Goal: Task Accomplishment & Management: Complete application form

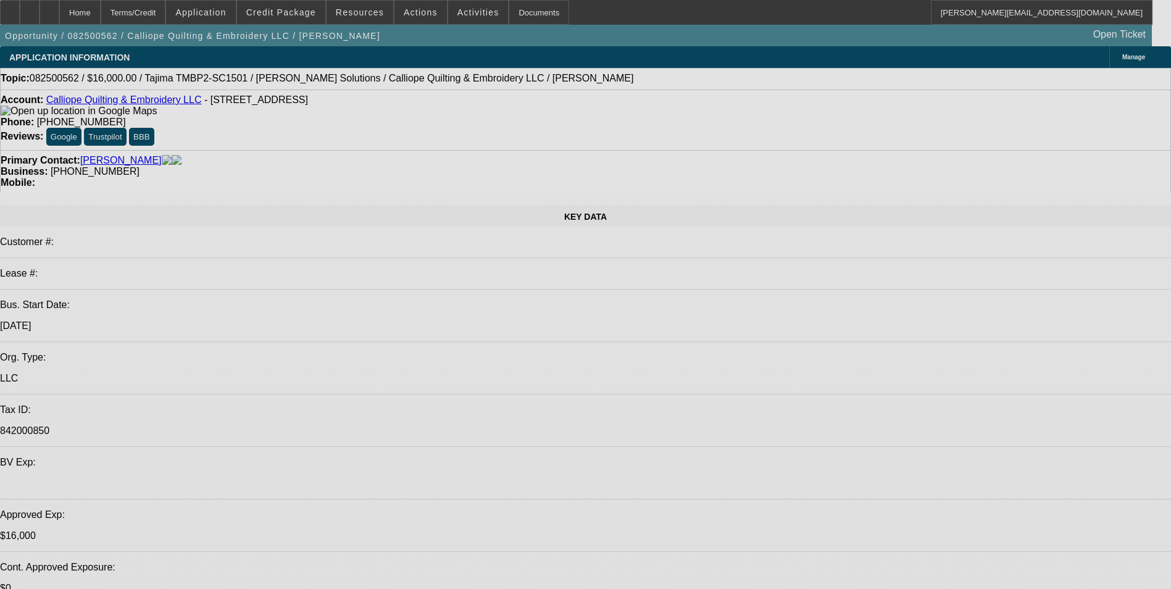
select select "0"
select select "2"
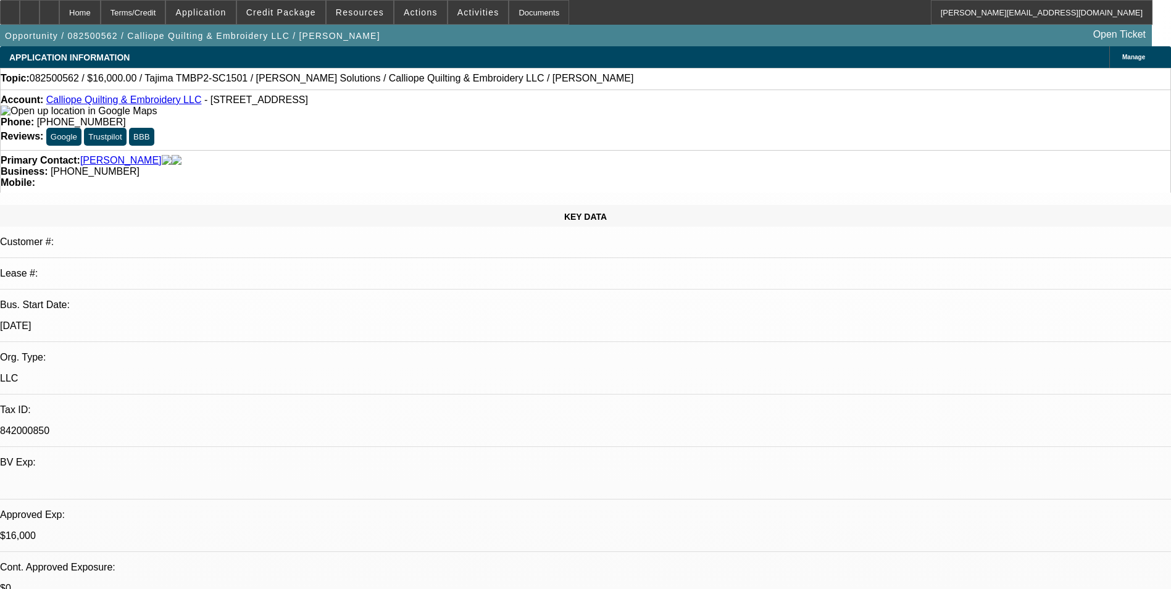
select select "0.1"
select select "0"
select select "2"
select select "0.1"
select select "2"
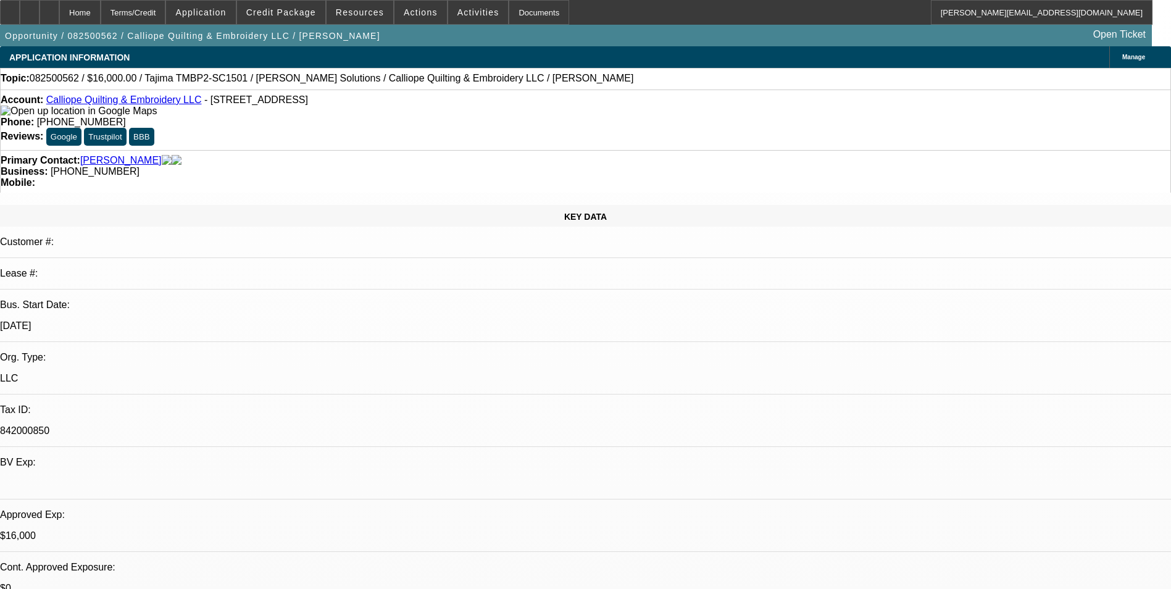
select select "2"
select select "1"
select select "4"
select select "1"
select select "4"
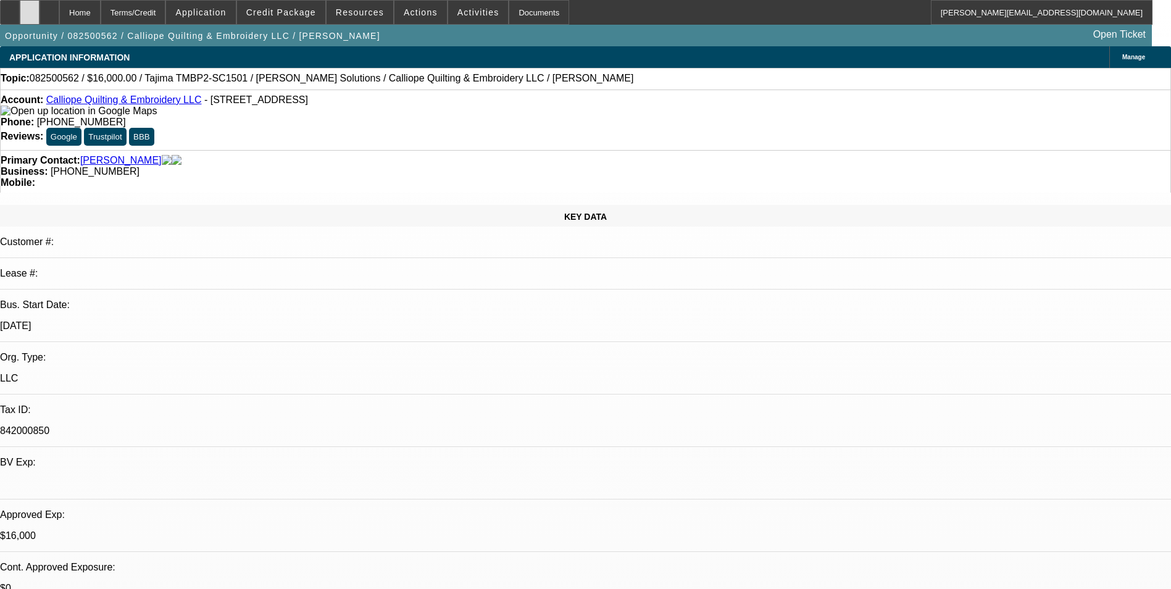
click at [40, 8] on div at bounding box center [30, 12] width 20 height 25
click at [281, 17] on span "Credit Package" at bounding box center [281, 12] width 70 height 10
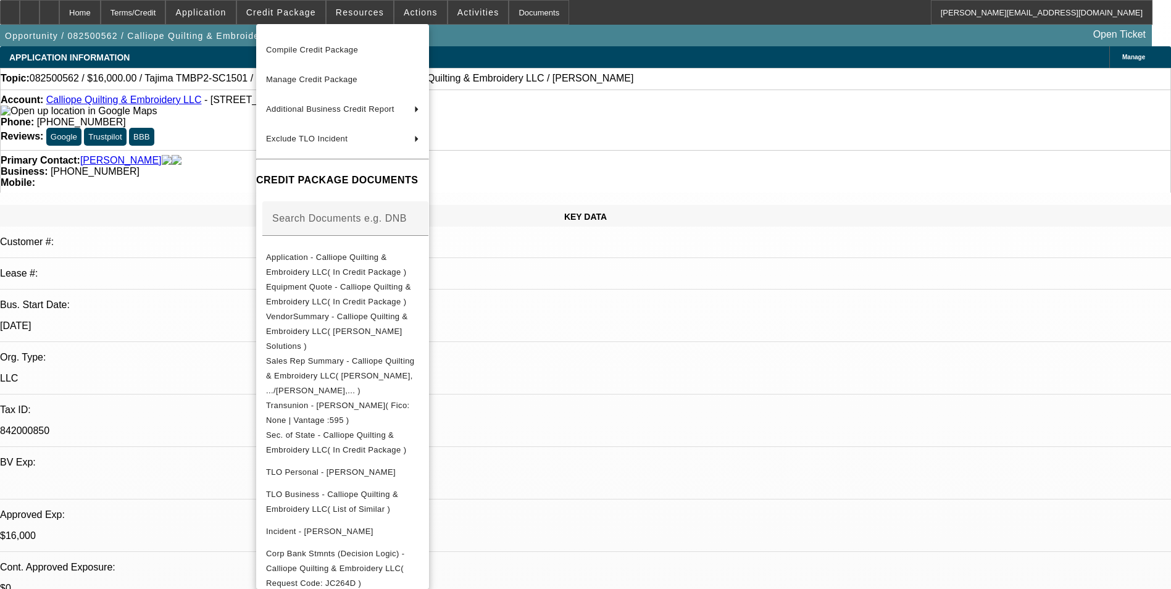
scroll to position [62, 0]
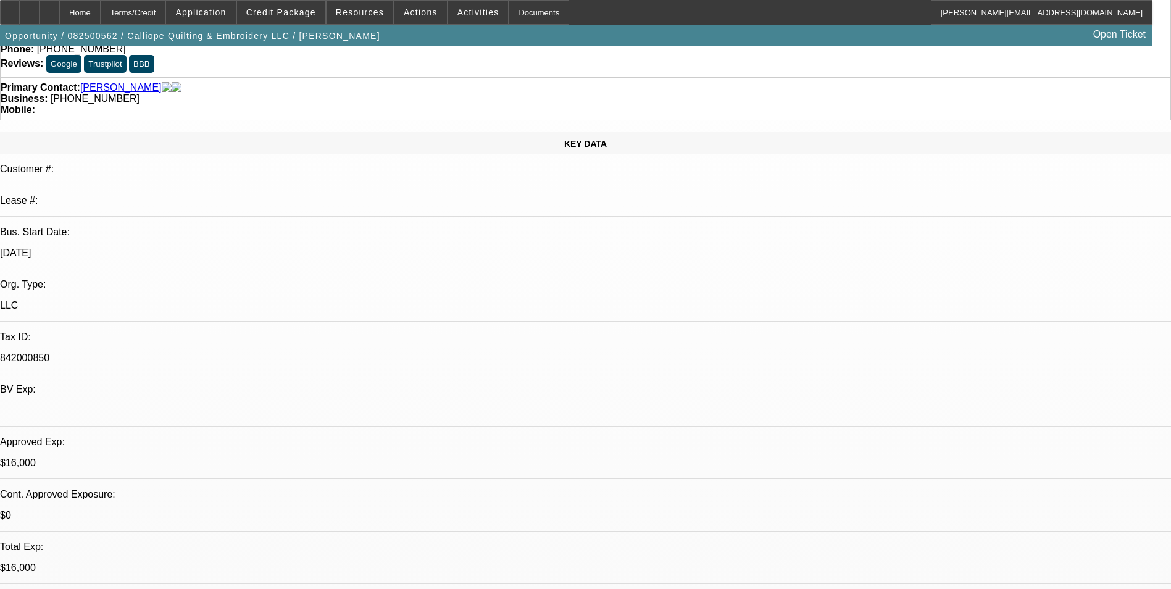
scroll to position [0, 0]
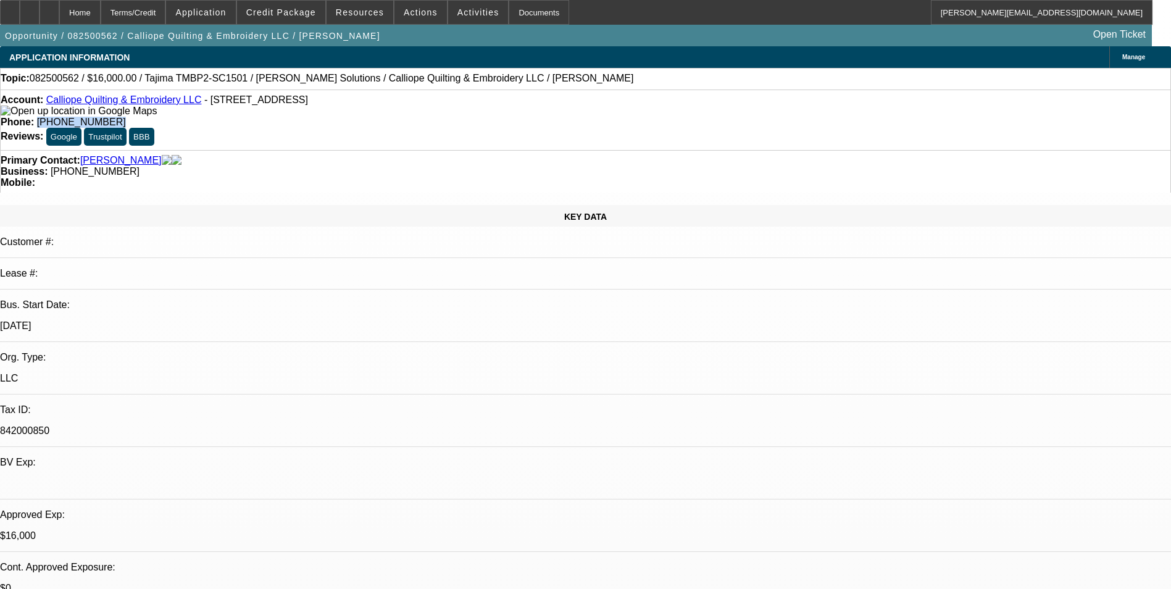
drag, startPoint x: 488, startPoint y: 106, endPoint x: 430, endPoint y: 107, distance: 57.4
click at [430, 117] on div "Phone: (253) 344-9843" at bounding box center [586, 122] width 1170 height 11
drag, startPoint x: 430, startPoint y: 107, endPoint x: 442, endPoint y: 102, distance: 12.5
copy span "[PHONE_NUMBER]"
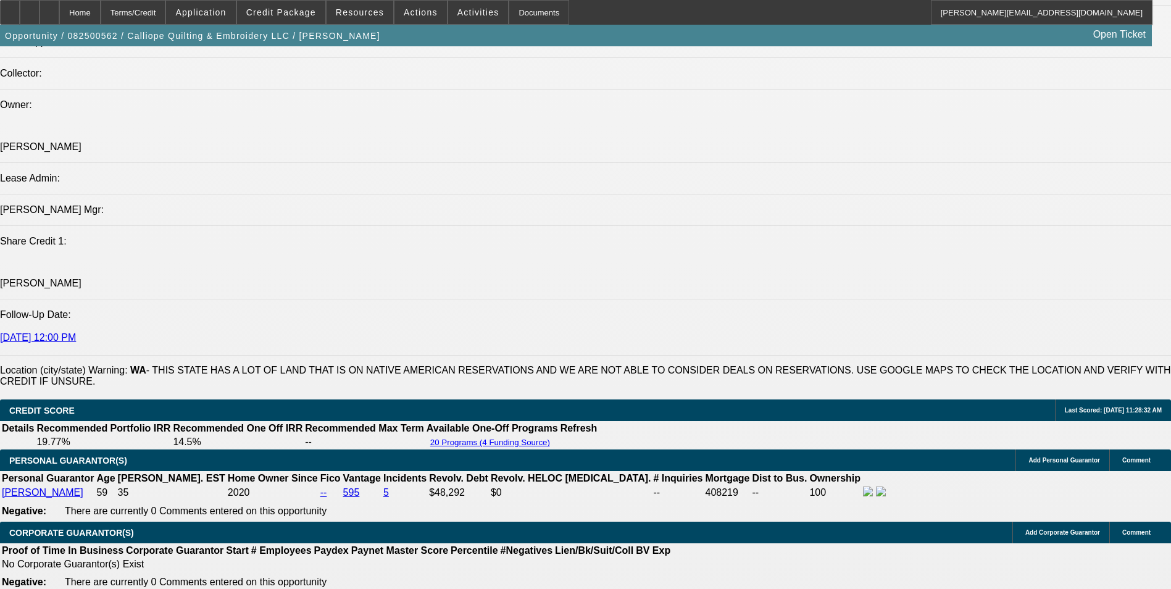
scroll to position [1667, 0]
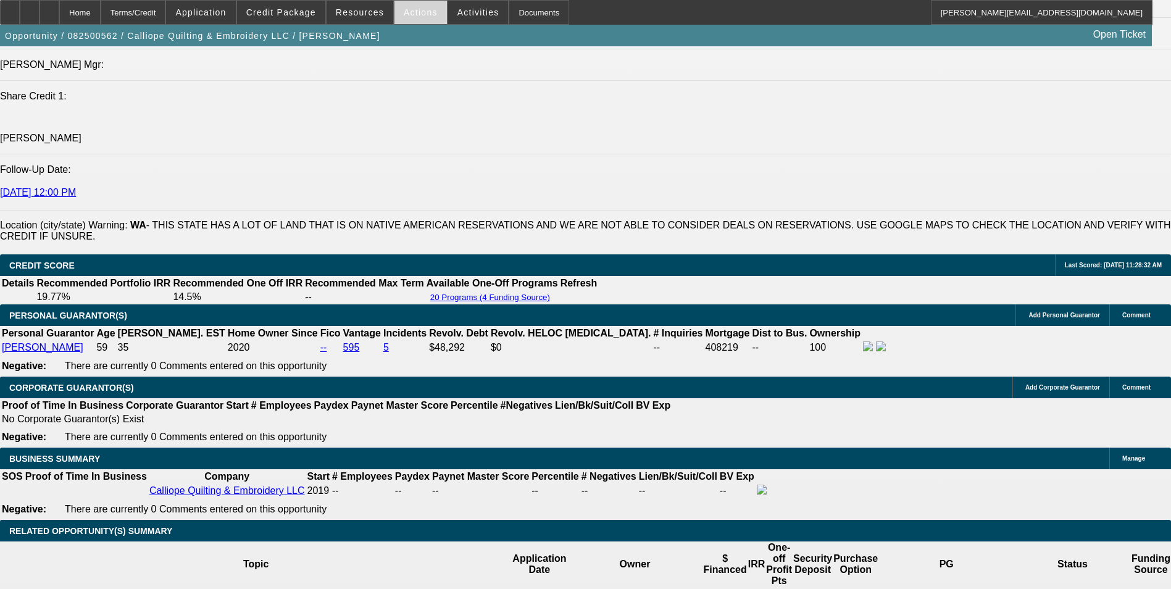
click at [396, 14] on span at bounding box center [420, 13] width 52 height 30
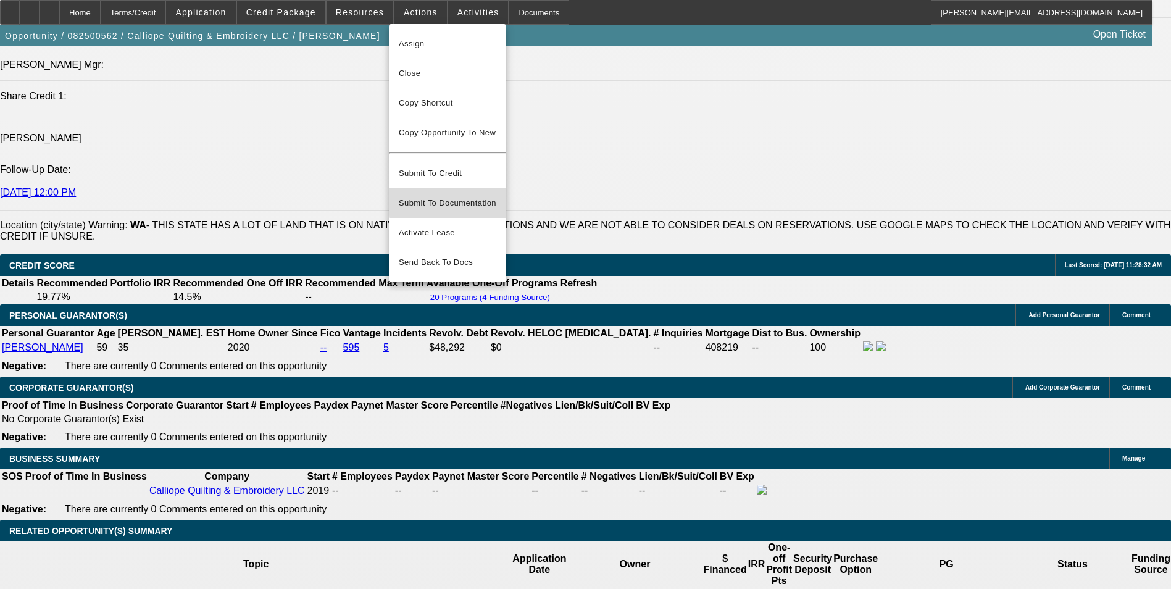
click at [483, 196] on span "Submit To Documentation" at bounding box center [448, 203] width 98 height 15
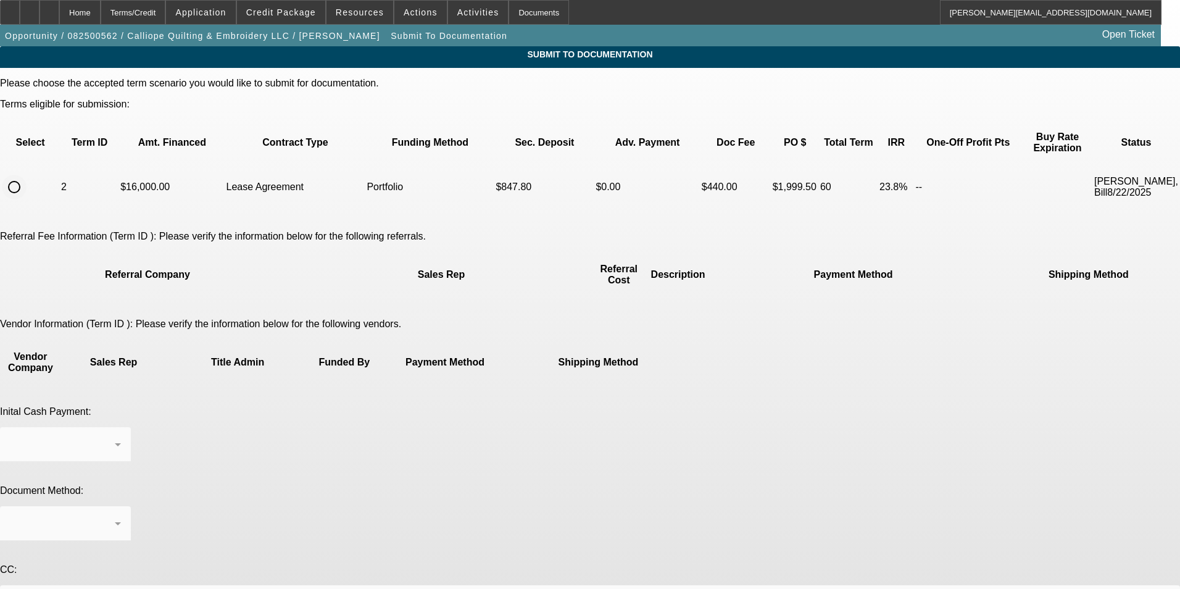
click at [27, 175] on input "radio" at bounding box center [14, 187] width 25 height 25
radio input "true"
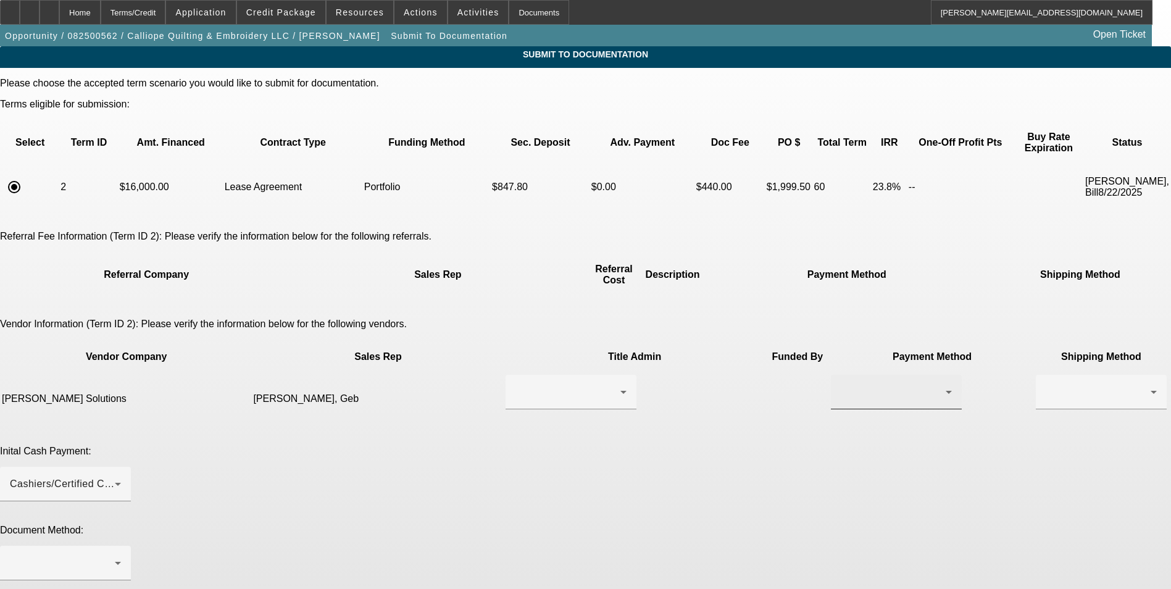
click at [841, 375] on div at bounding box center [896, 392] width 111 height 35
click at [728, 428] on mat-option "ACH" at bounding box center [713, 437] width 131 height 30
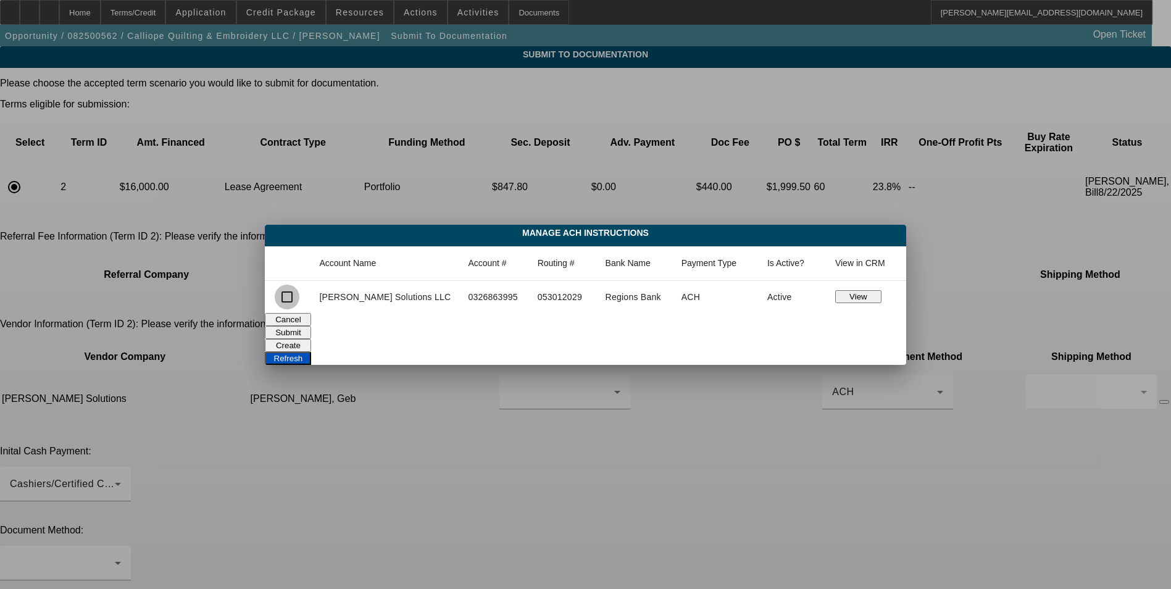
click at [299, 299] on input "checkbox" at bounding box center [287, 297] width 25 height 25
checkbox input "true"
click at [311, 327] on button "Submit" at bounding box center [288, 332] width 46 height 13
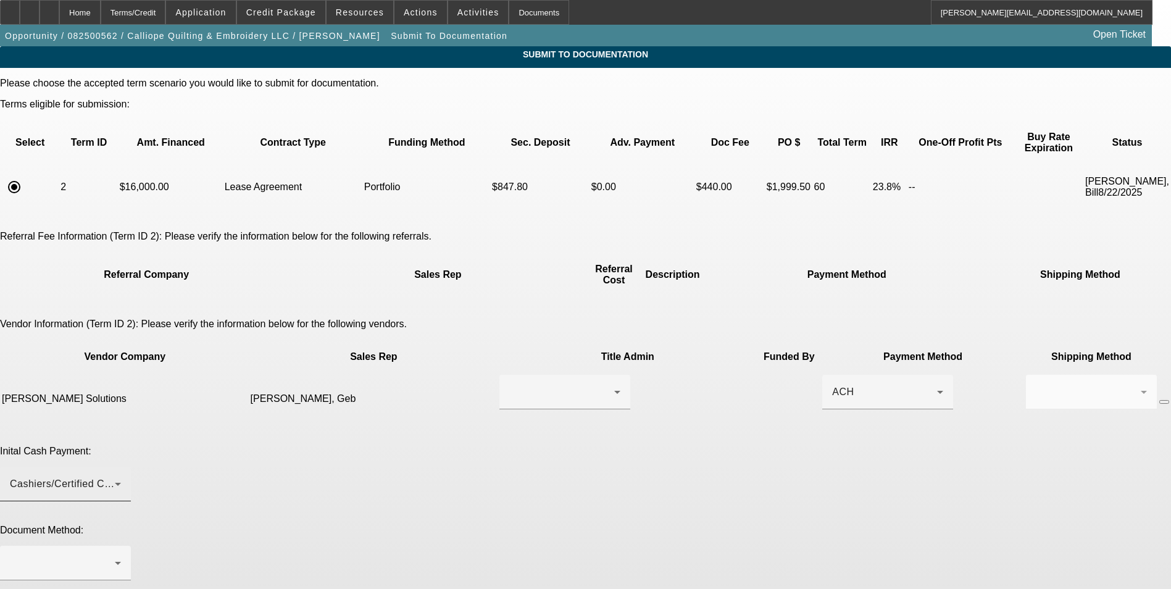
click at [115, 477] on div "Cashiers/Certified Check" at bounding box center [62, 484] width 105 height 15
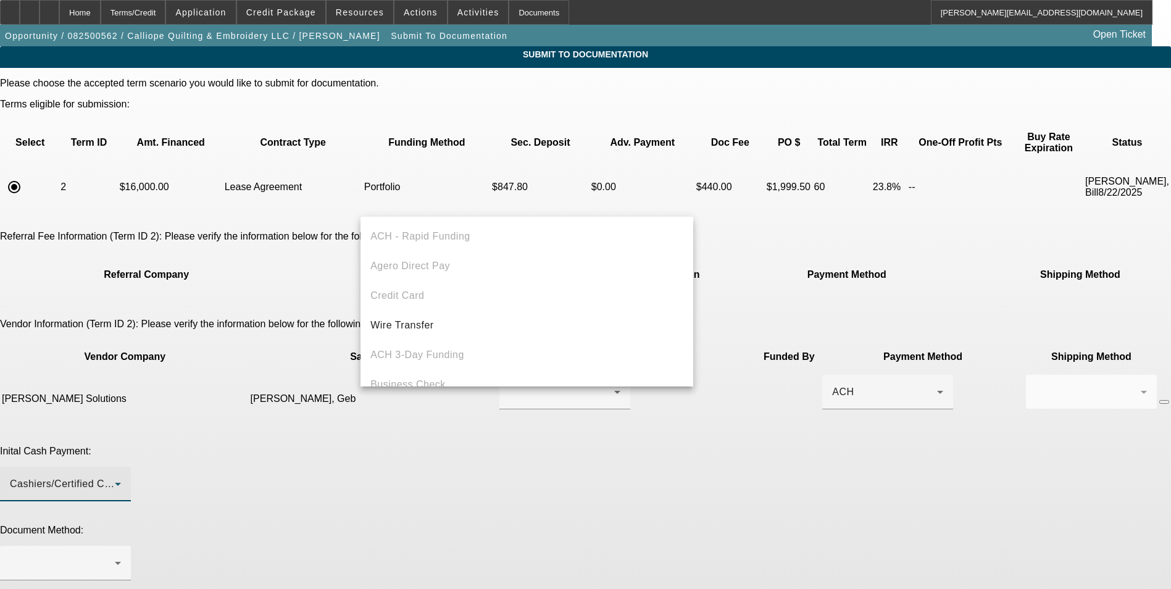
scroll to position [43, 0]
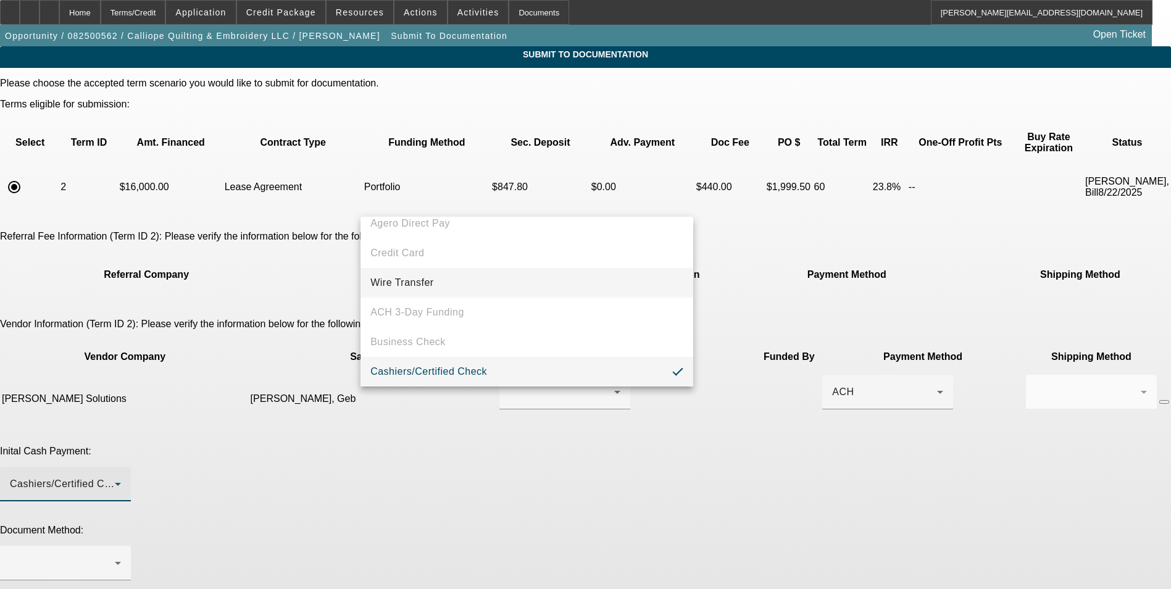
click at [471, 287] on mat-option "Wire Transfer" at bounding box center [526, 283] width 333 height 30
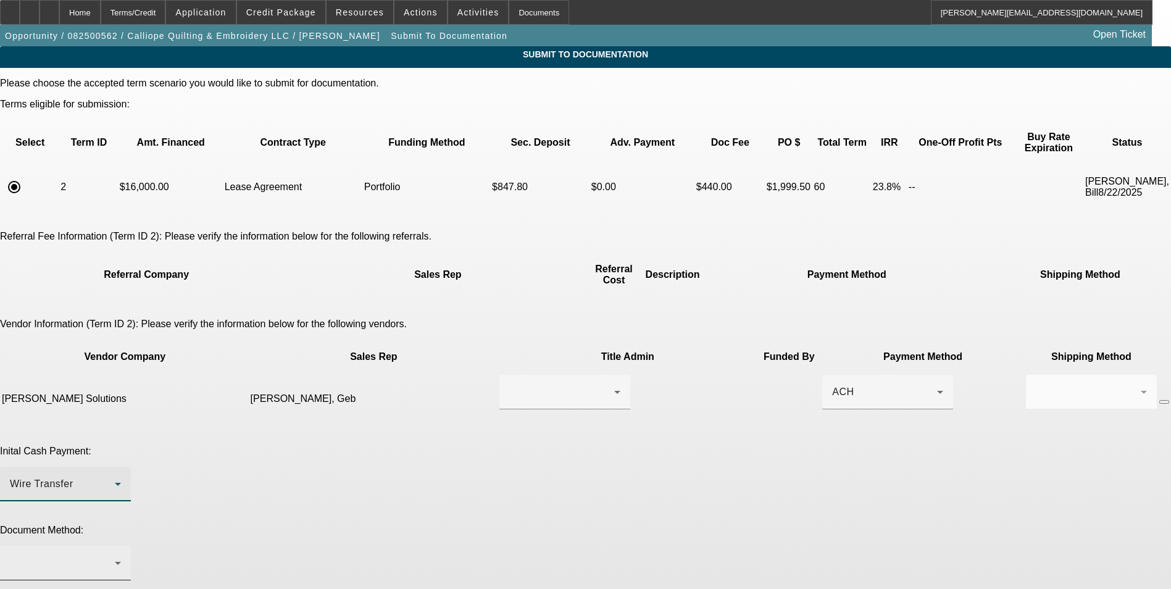
click at [115, 556] on div at bounding box center [62, 563] width 105 height 15
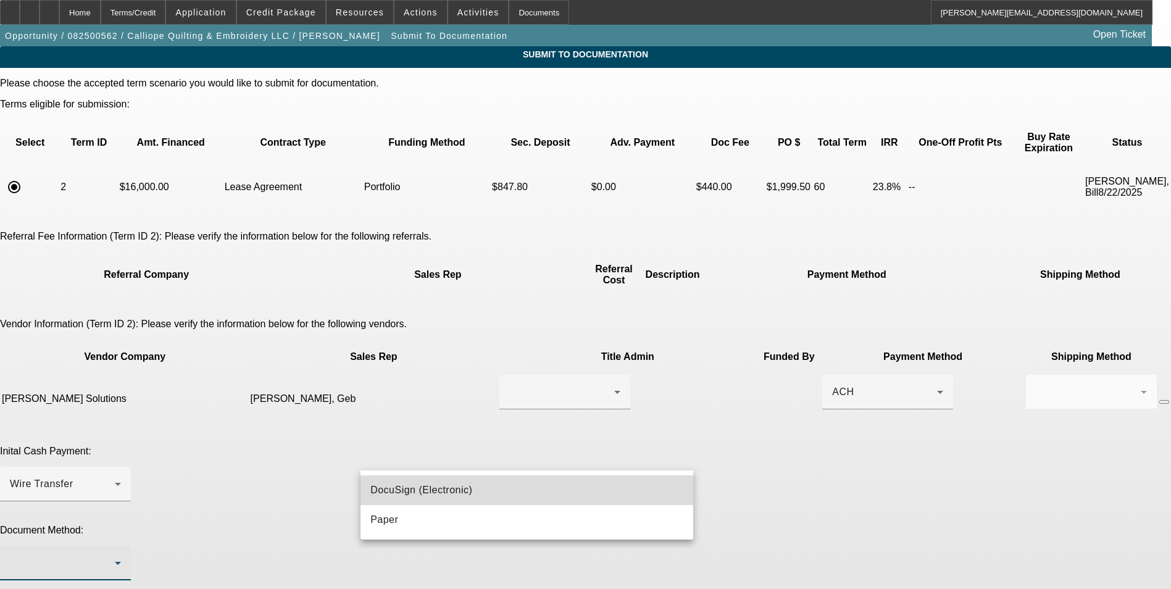
click at [435, 483] on span "DocuSign (Electronic)" at bounding box center [421, 490] width 102 height 15
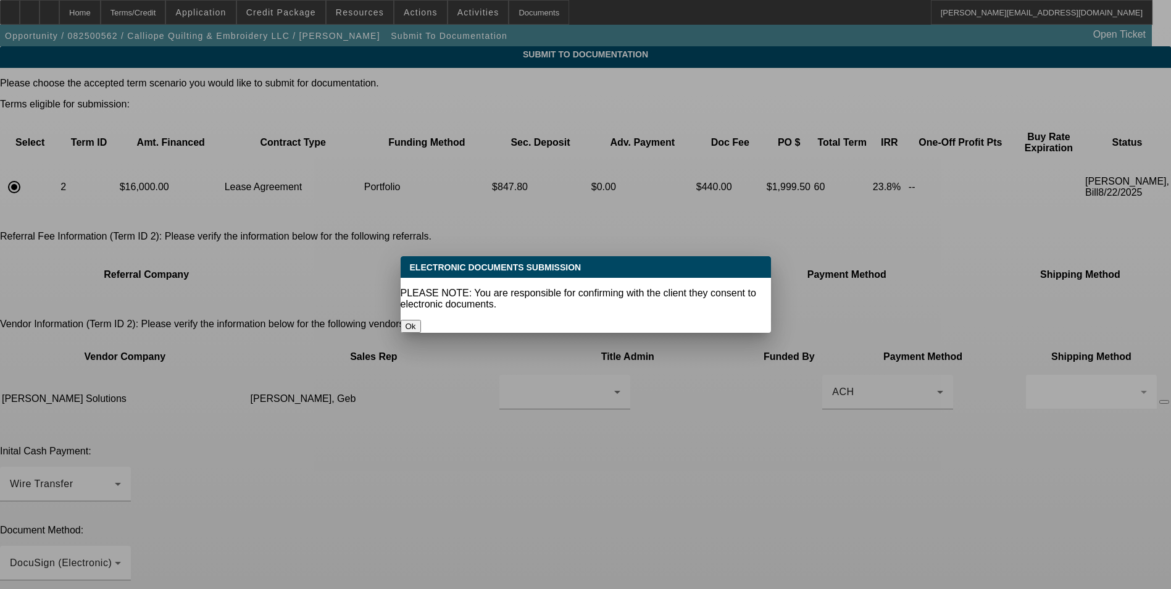
click at [421, 320] on button "Ok" at bounding box center [411, 326] width 20 height 13
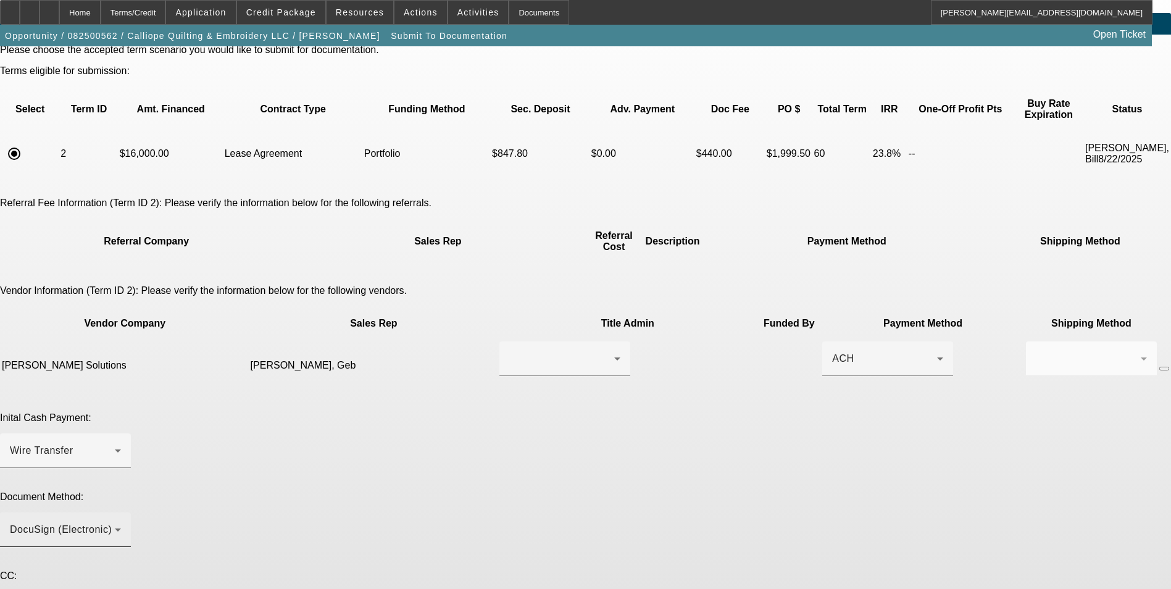
scroll to position [65, 0]
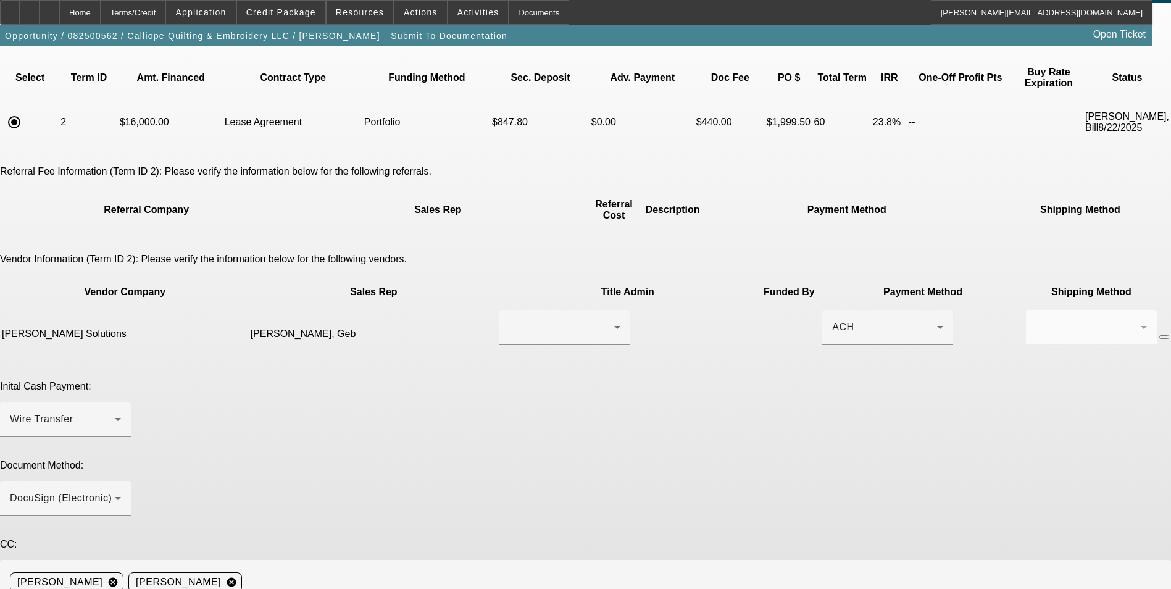
paste textarea "[PHONE_NUMBER]"
type textarea "Ready for lease docs. Doc call can be done to Deb at (253) 344-9843. Thanks"
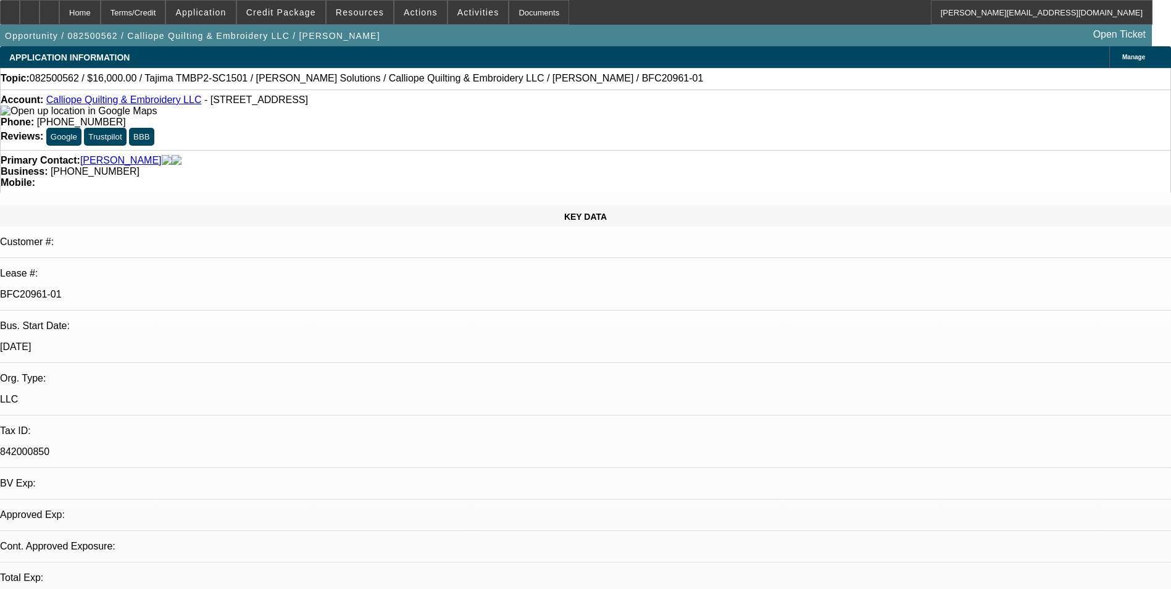
select select "0"
select select "2"
select select "0.1"
select select "4"
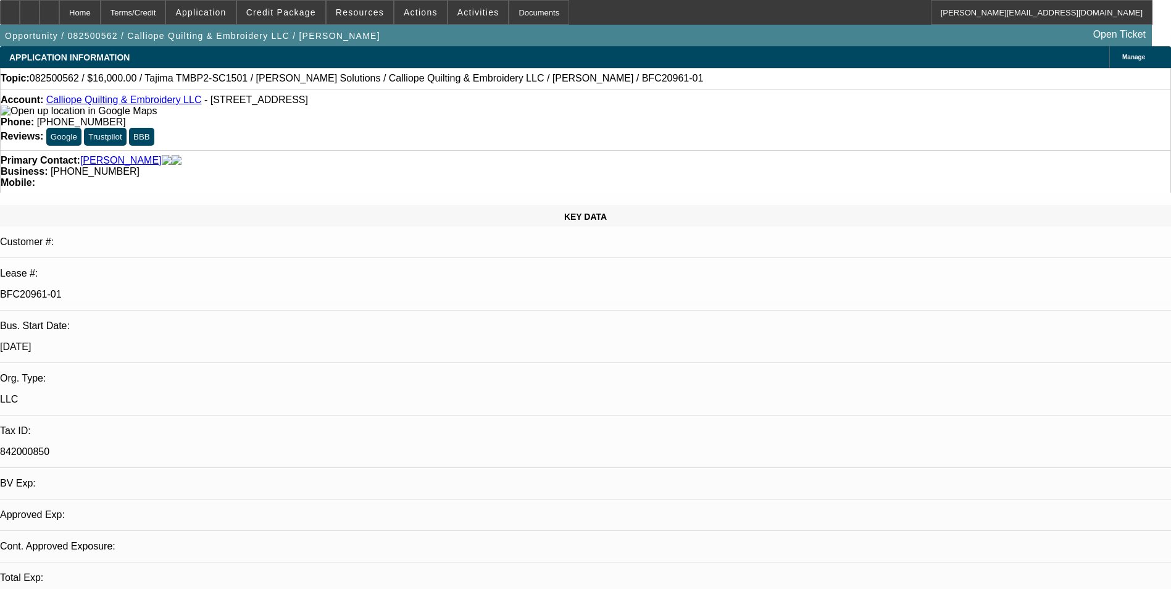
select select "0"
select select "2"
select select "0.1"
select select "4"
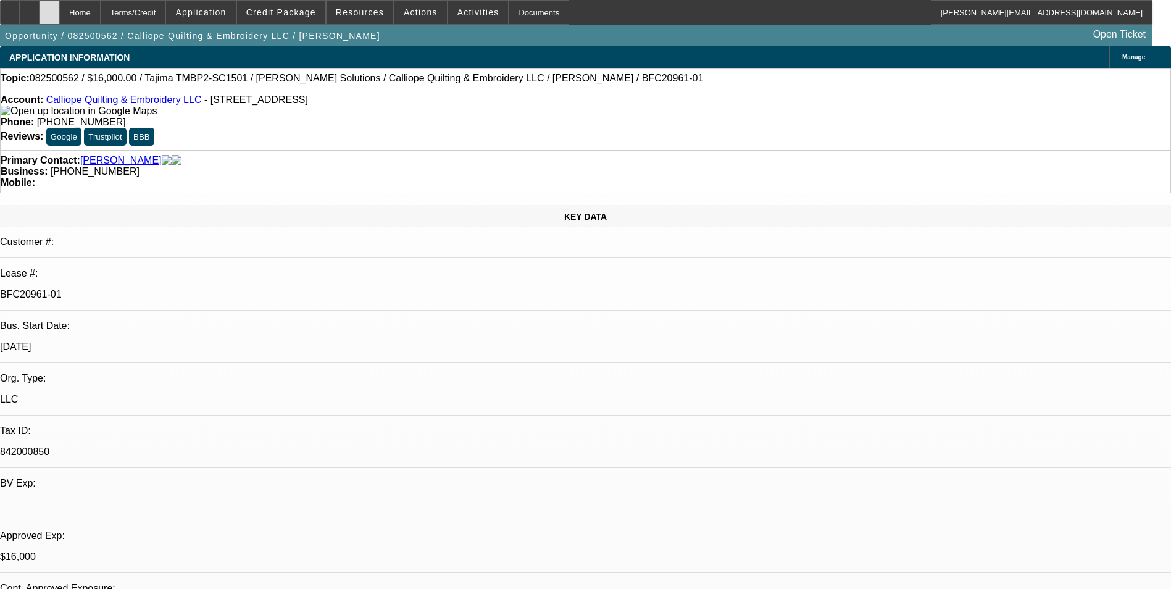
click at [49, 8] on icon at bounding box center [49, 8] width 0 height 0
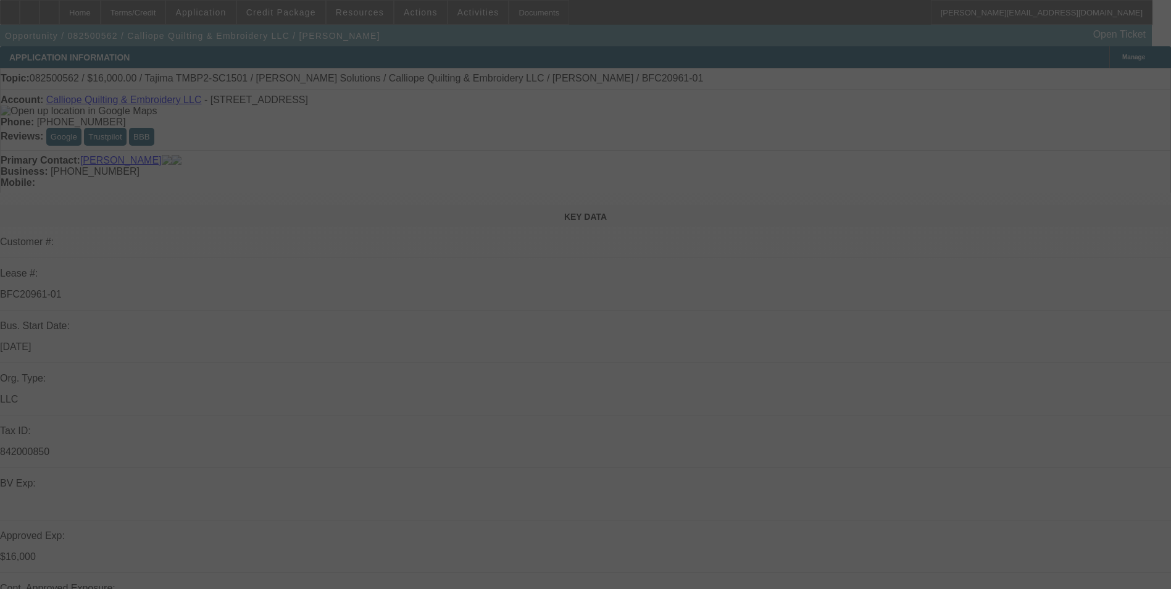
select select "0"
select select "2"
select select "0.1"
select select "4"
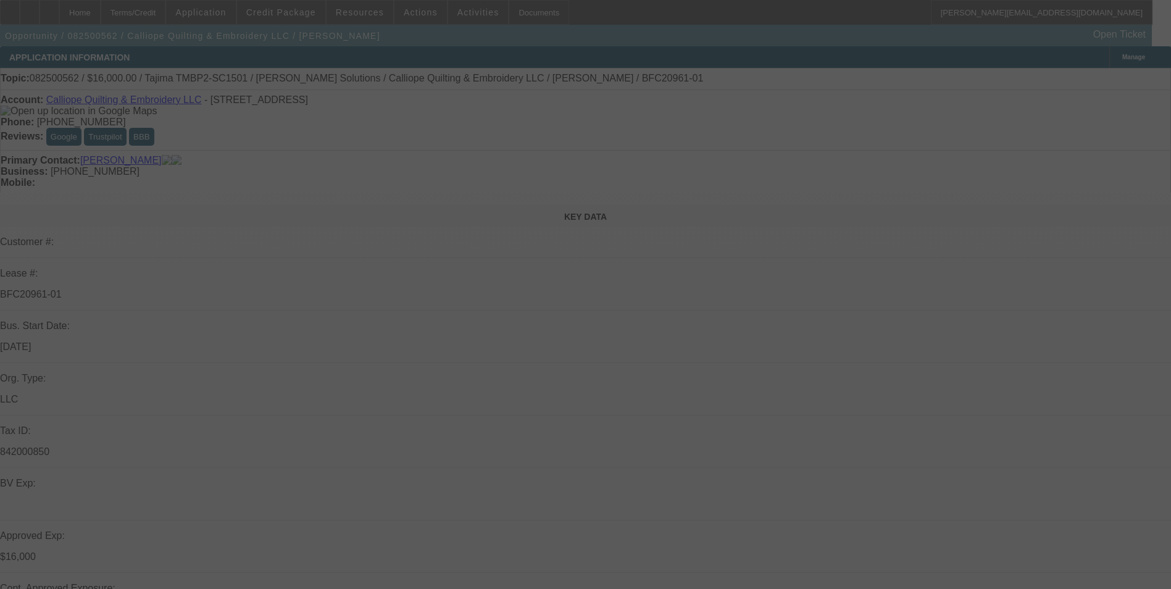
select select "0"
select select "2"
select select "0.1"
select select "4"
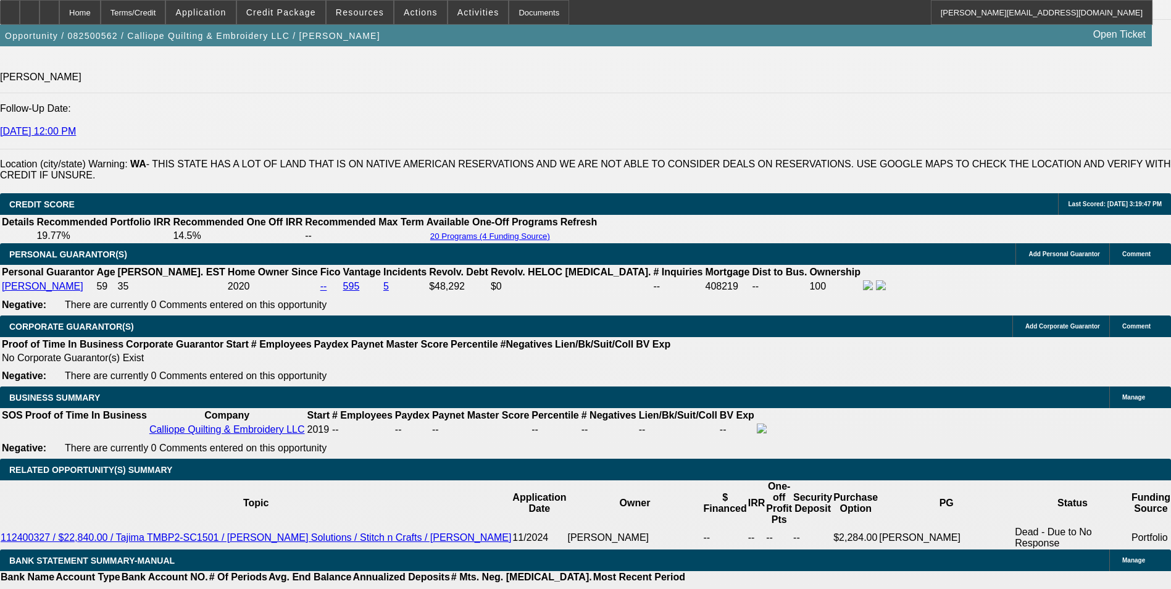
scroll to position [1728, 0]
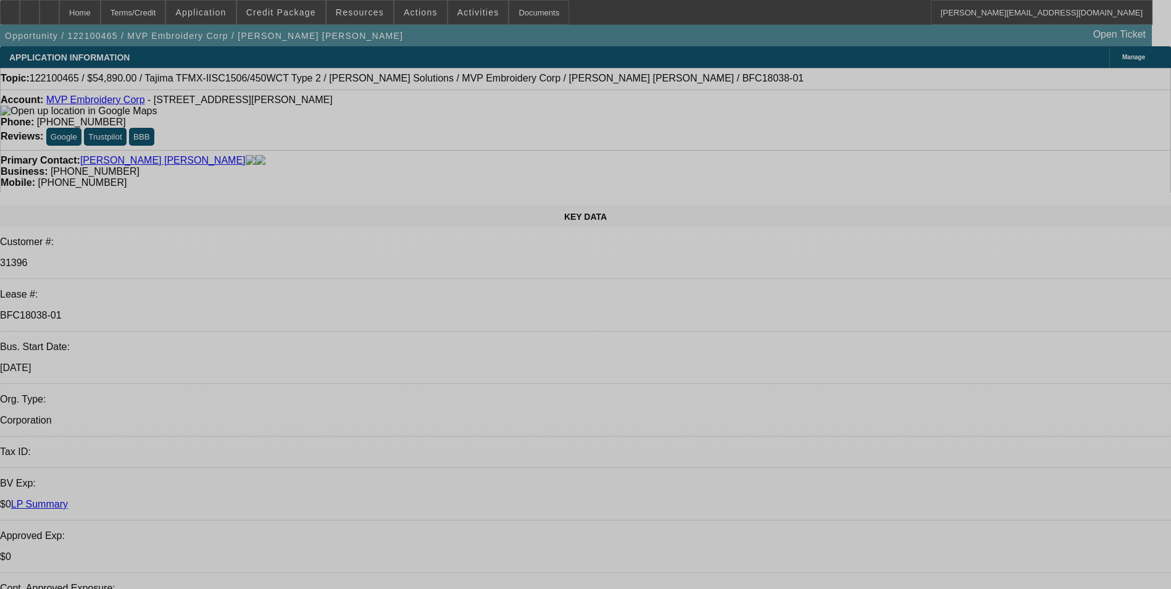
select select "0"
select select "2"
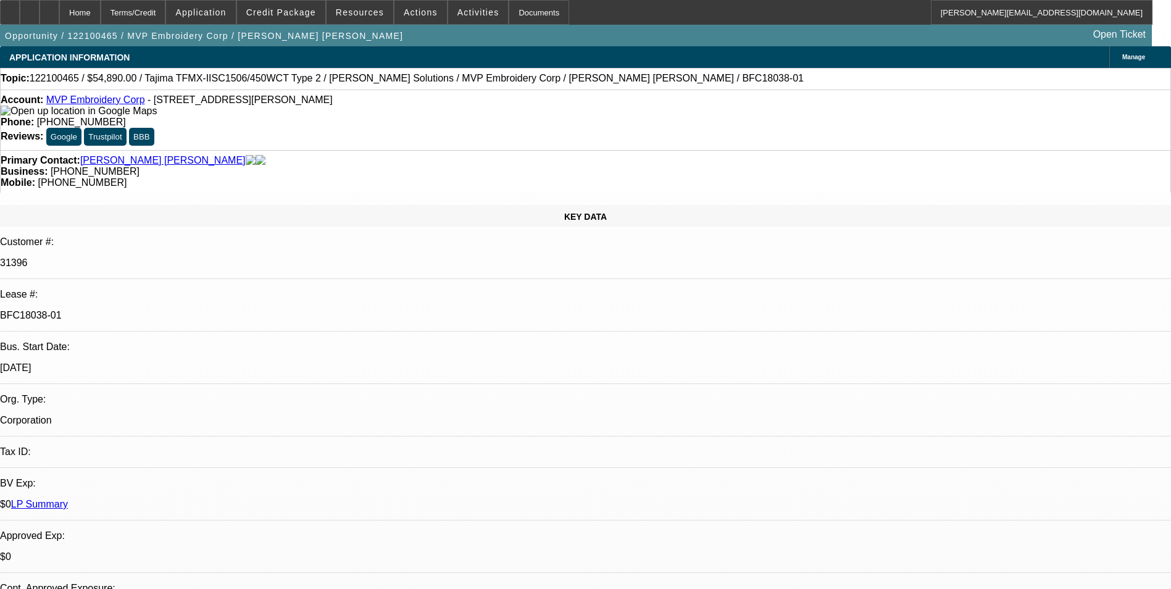
select select "0"
select select "2"
select select "0"
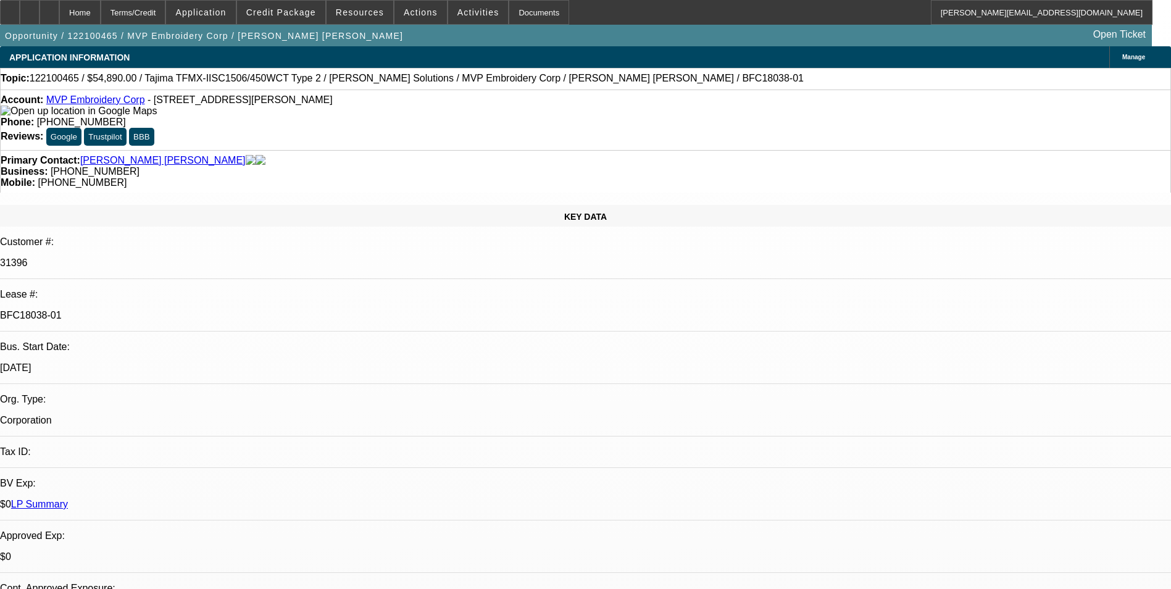
select select "0"
select select "0.1"
select select "0"
select select "2"
select select "0"
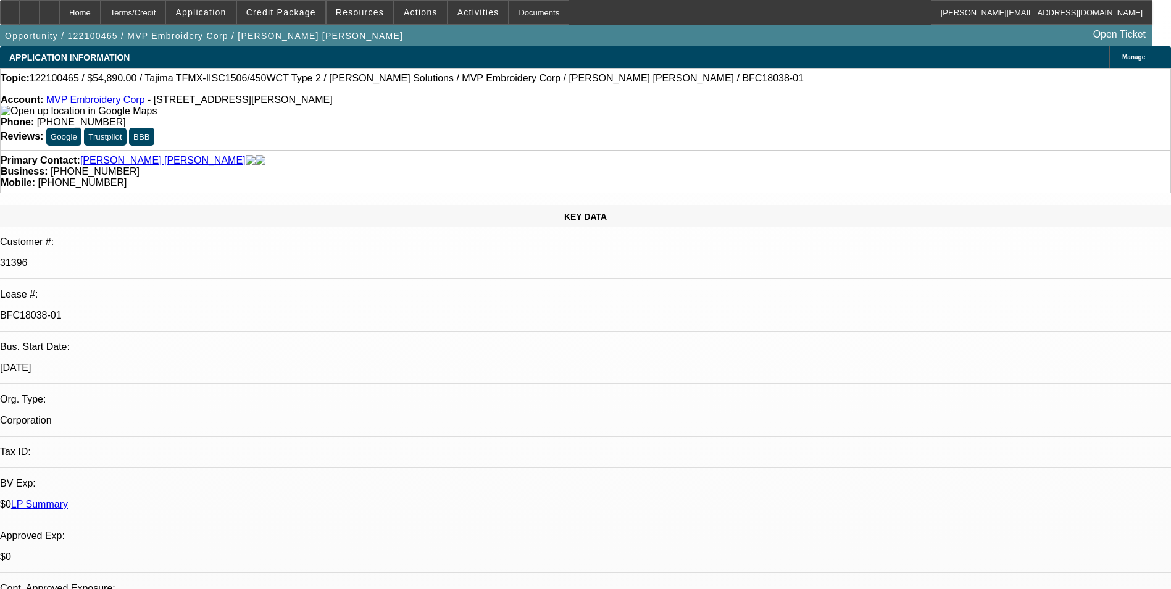
select select "1"
select select "2"
select select "6"
select select "1"
select select "2"
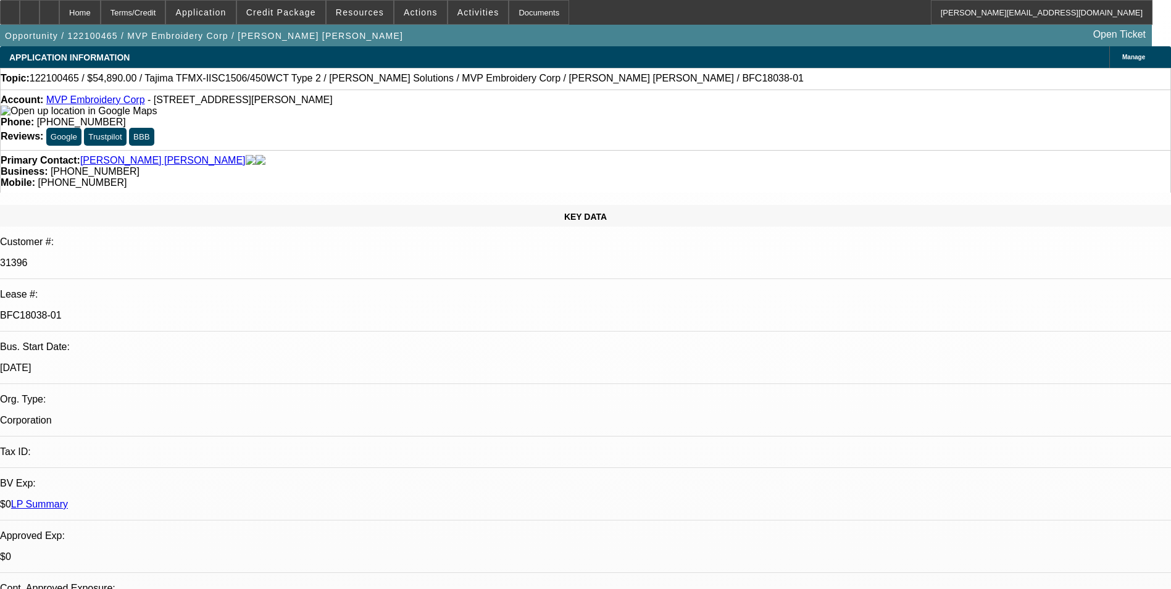
select select "6"
select select "1"
select select "4"
select select "1"
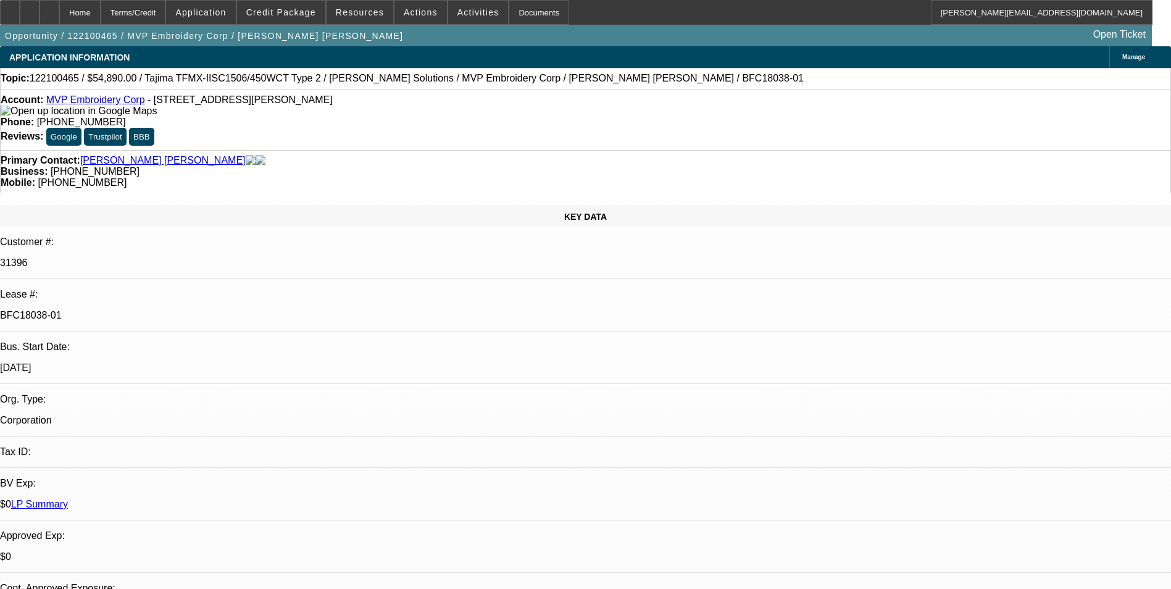
select select "2"
select select "6"
click at [302, 19] on span at bounding box center [281, 13] width 88 height 30
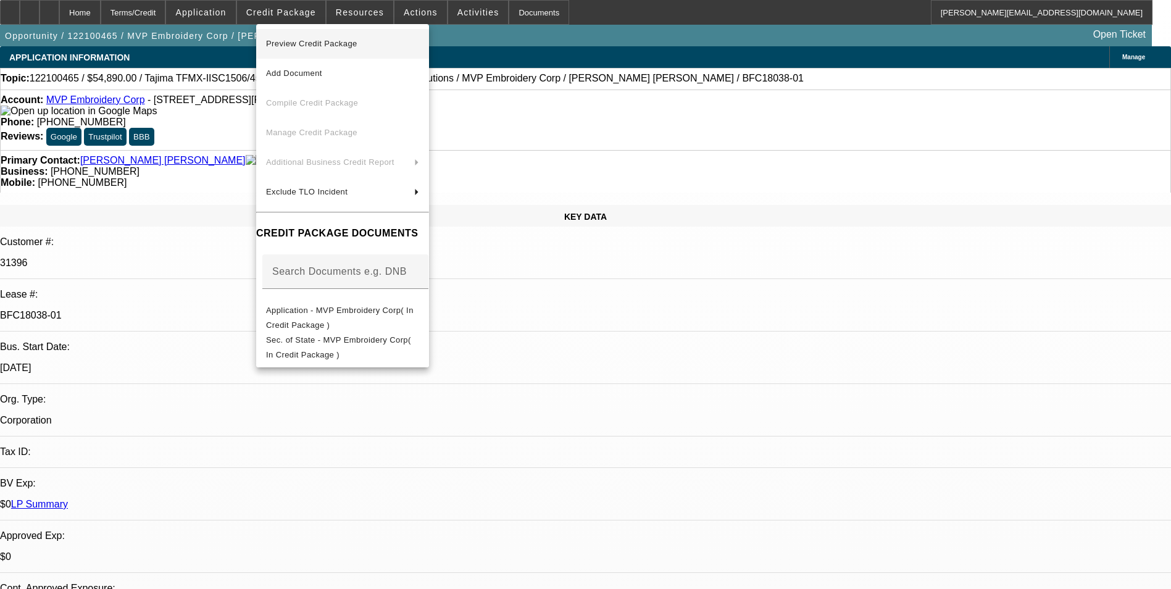
click at [315, 41] on span "Preview Credit Package" at bounding box center [311, 43] width 91 height 9
